Goal: Task Accomplishment & Management: Manage account settings

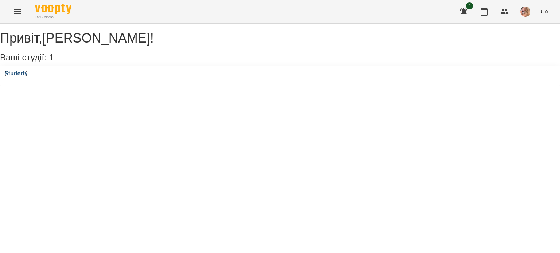
click at [27, 77] on h3 "Studerly" at bounding box center [15, 73] width 23 height 7
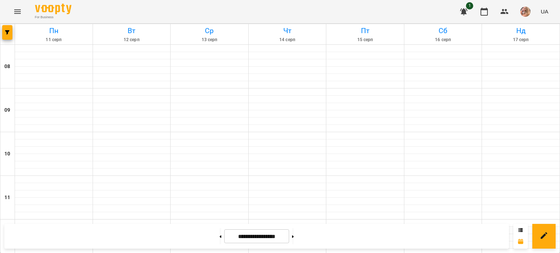
scroll to position [401, 0]
click at [294, 236] on button at bounding box center [293, 237] width 2 height 16
click at [220, 236] on icon at bounding box center [221, 237] width 2 height 3
type input "**********"
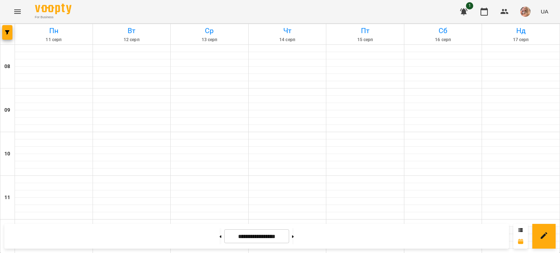
scroll to position [365, 0]
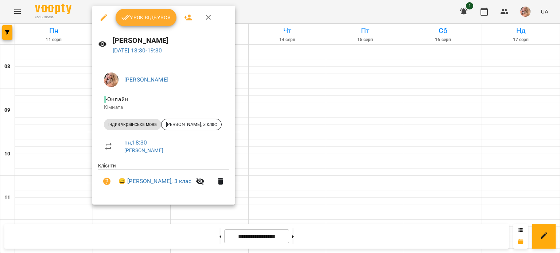
click at [160, 15] on span "Урок відбувся" at bounding box center [146, 17] width 50 height 9
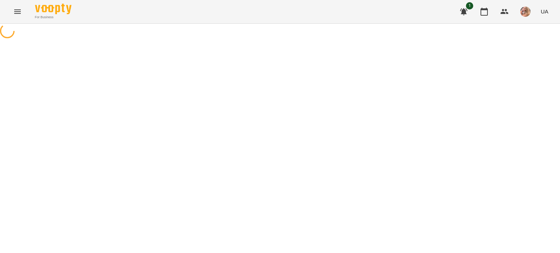
click at [483, 13] on icon "button" at bounding box center [484, 11] width 9 height 9
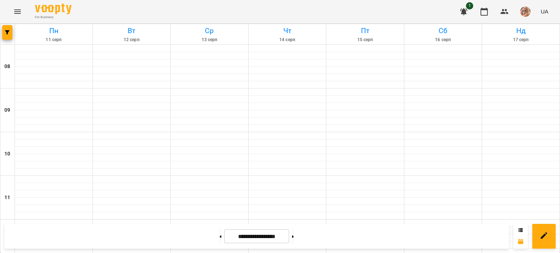
scroll to position [401, 0]
